Goal: Task Accomplishment & Management: Manage account settings

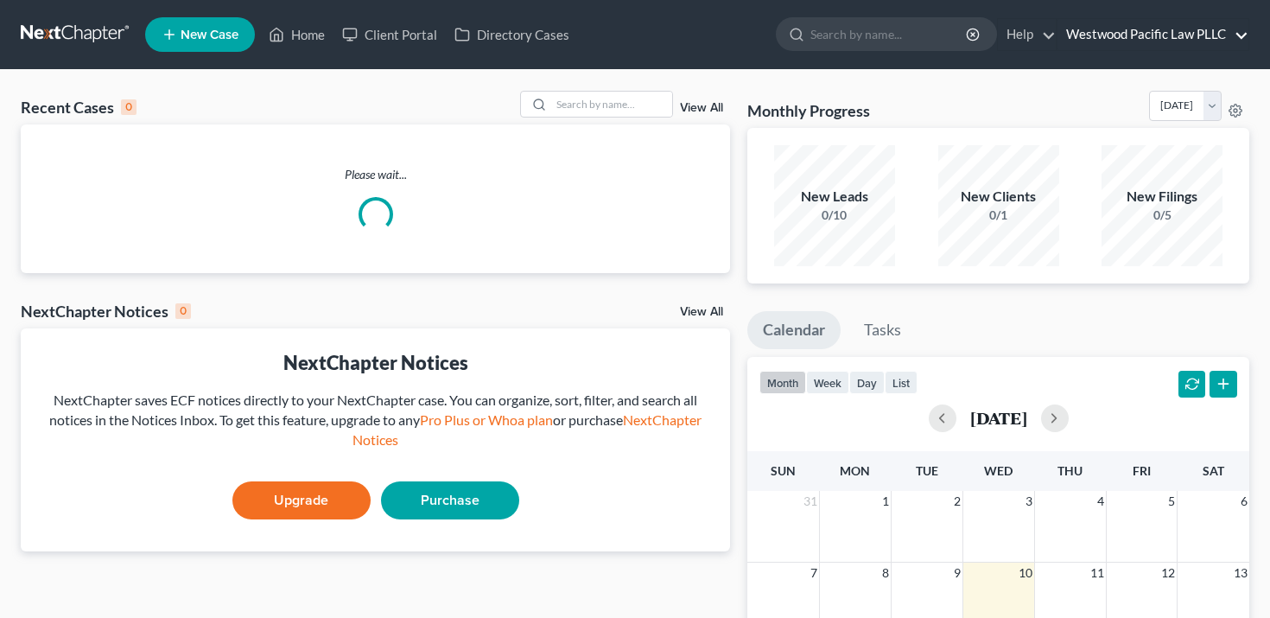
click at [1133, 34] on link "Westwood Pacific Law PLLC" at bounding box center [1152, 34] width 191 height 31
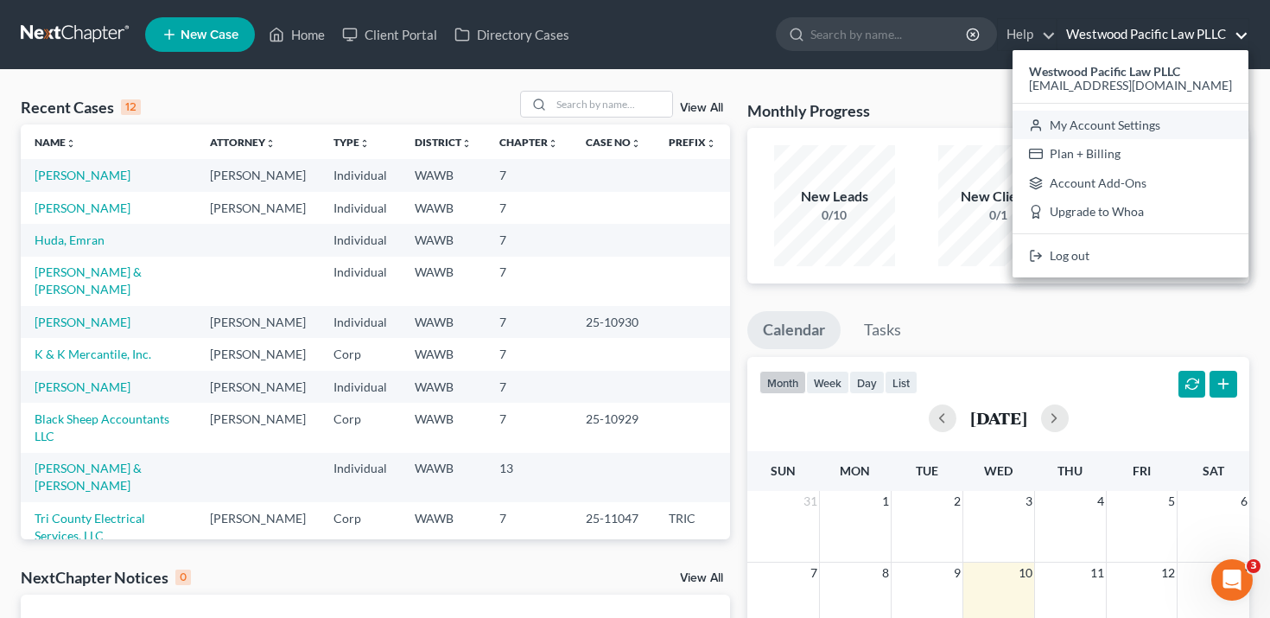
click at [1117, 127] on link "My Account Settings" at bounding box center [1130, 125] width 236 height 29
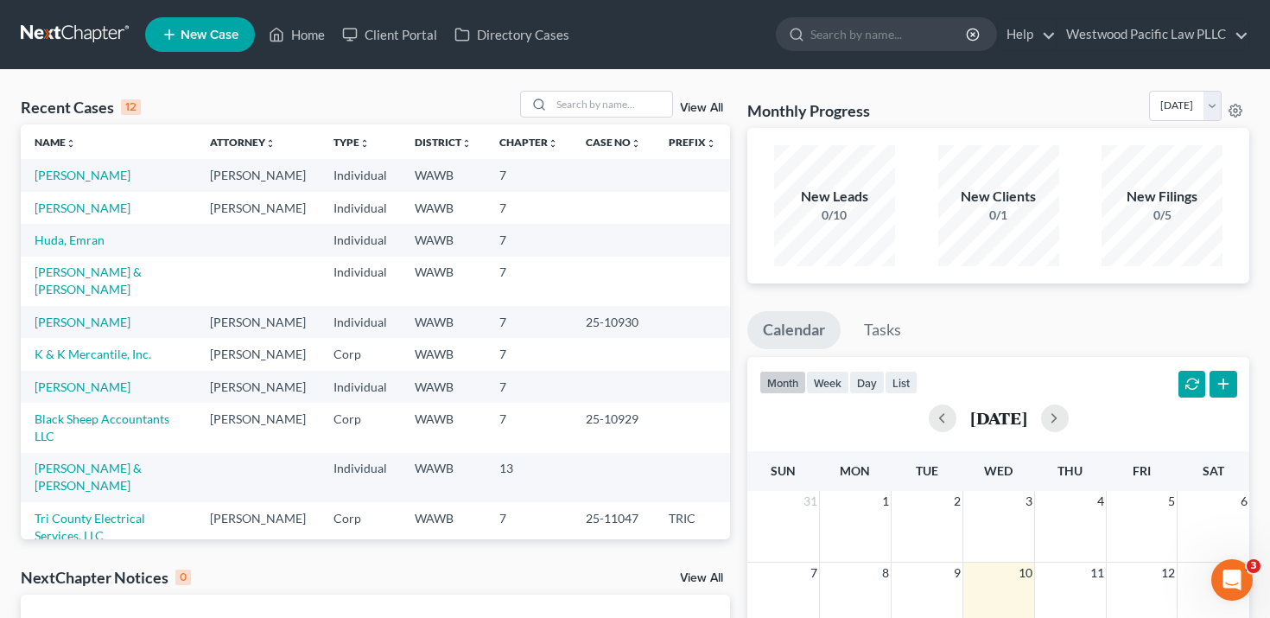
select select "24"
select select "50"
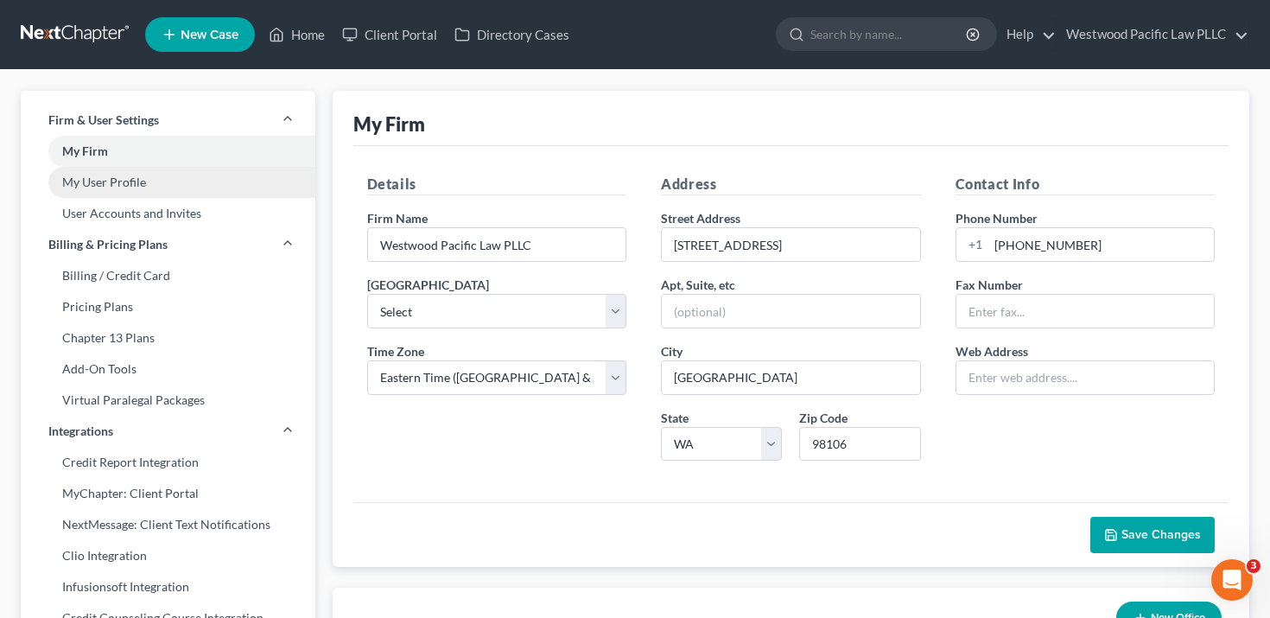
click at [152, 179] on link "My User Profile" at bounding box center [168, 182] width 295 height 31
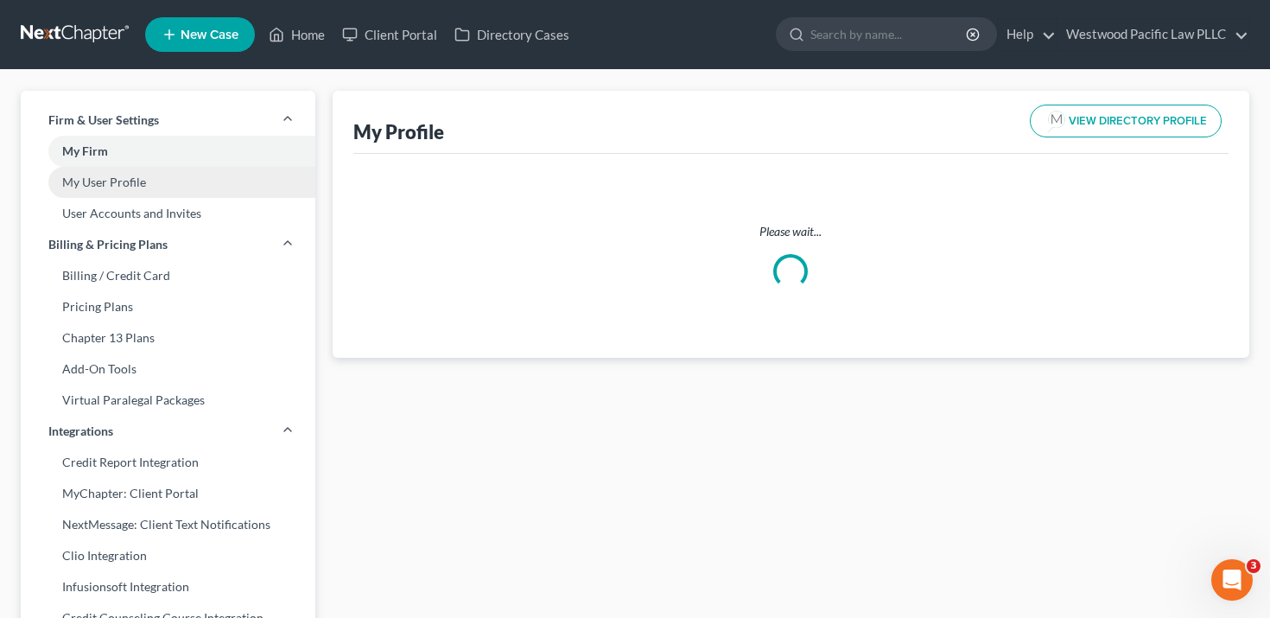
select select "50"
select select "87"
select select "attorney"
select select "1"
